Goal: Navigation & Orientation: Find specific page/section

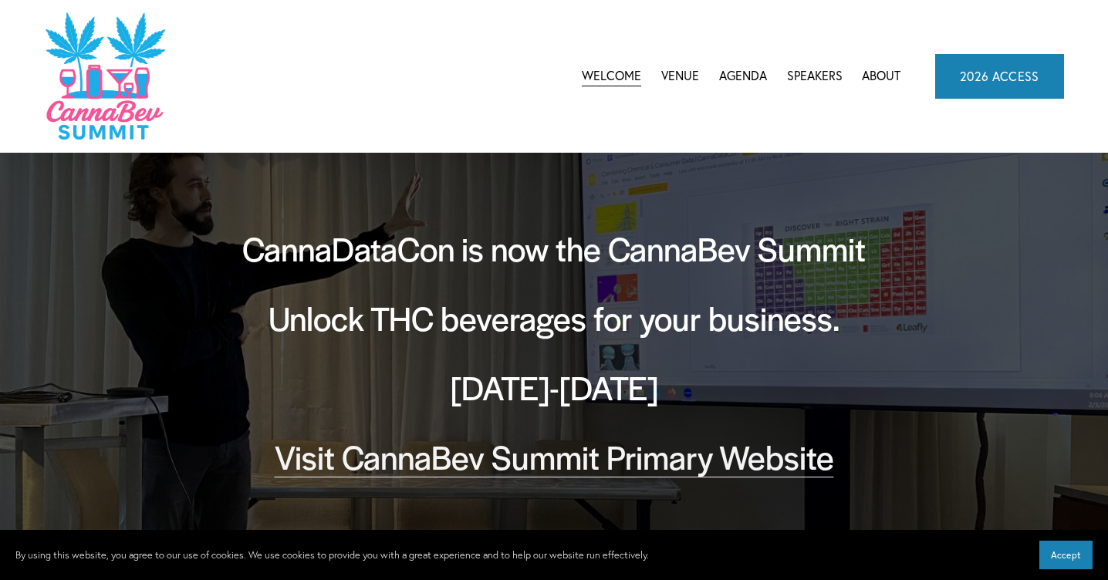
click at [692, 75] on link "Venue" at bounding box center [680, 76] width 38 height 23
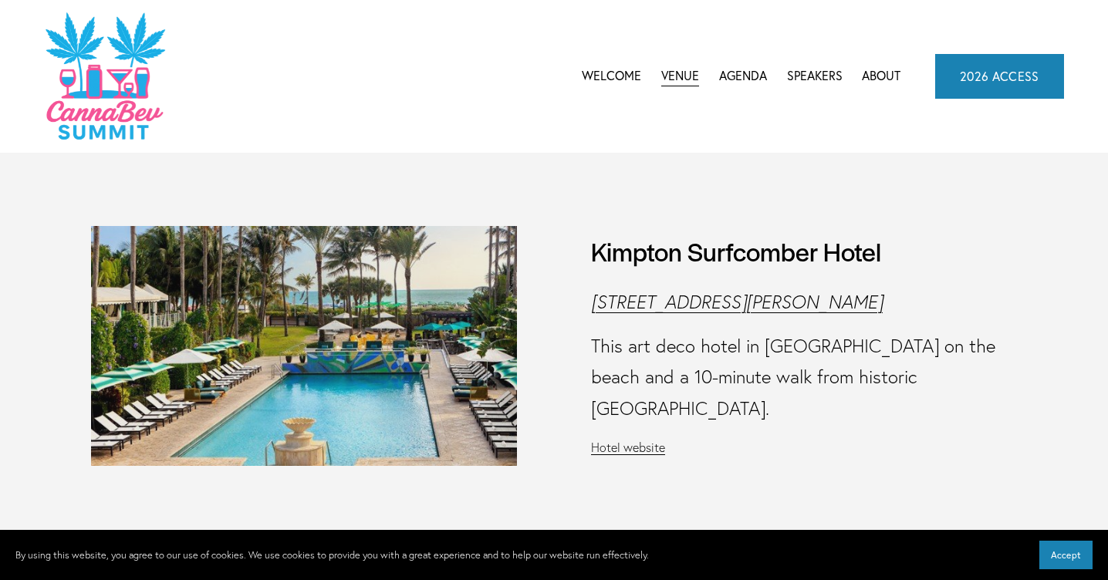
click at [0, 0] on span "CannaBev Summit 2026" at bounding box center [0, 0] width 0 height 0
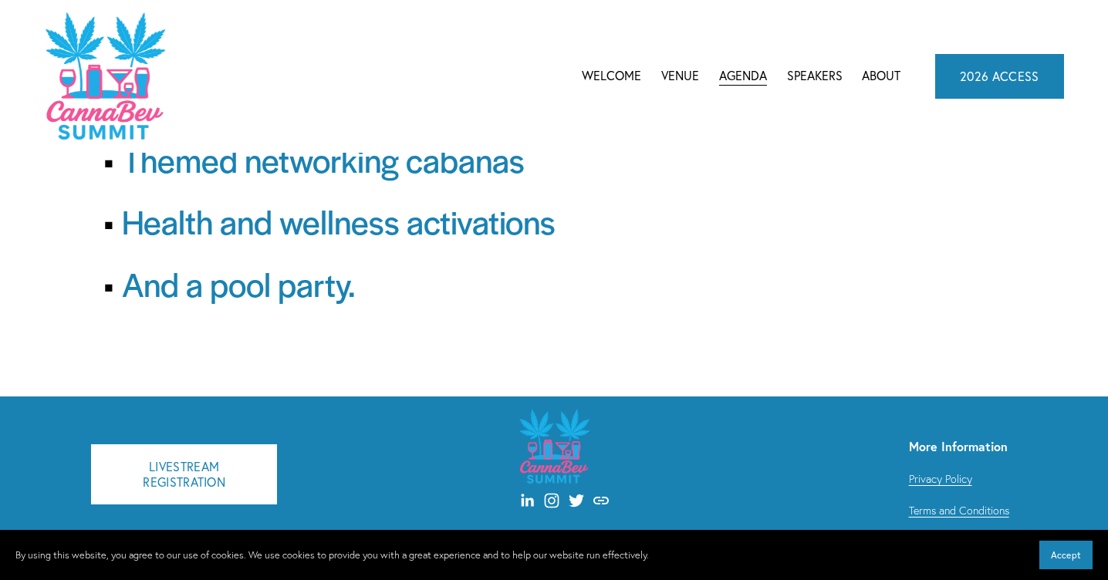
scroll to position [223, 0]
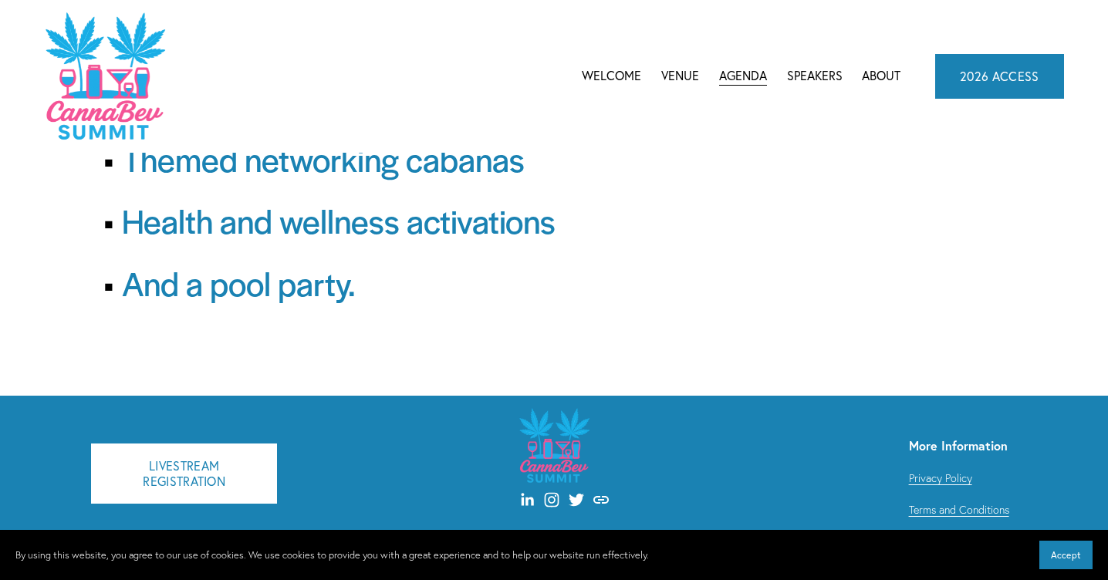
click at [810, 69] on link "Speakers" at bounding box center [815, 76] width 56 height 23
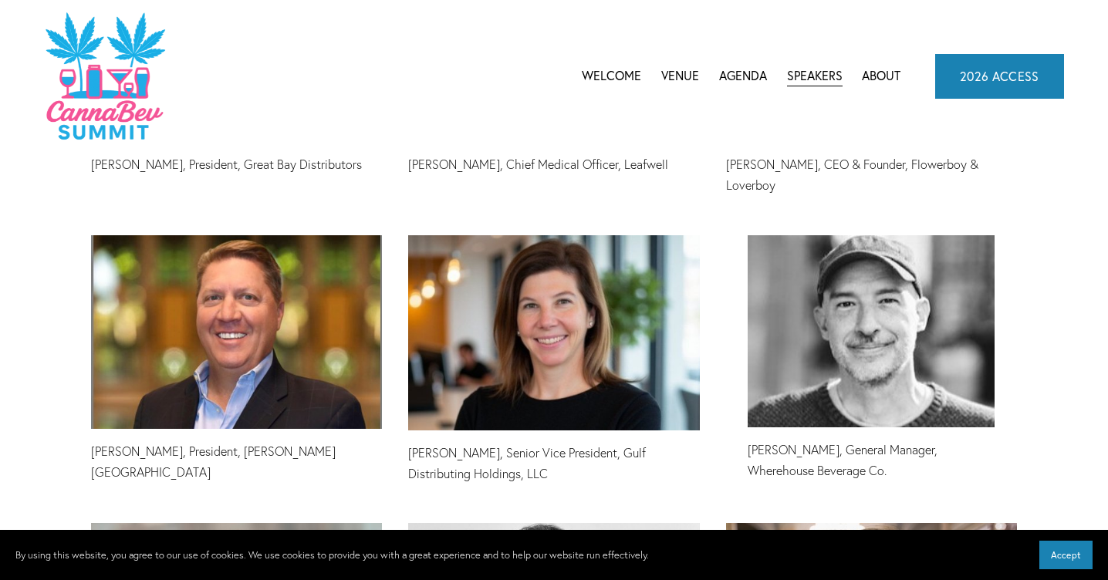
scroll to position [3234, 0]
